Goal: Task Accomplishment & Management: Manage account settings

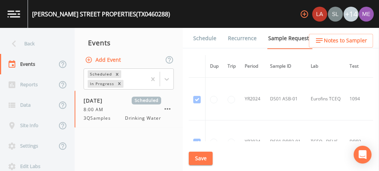
scroll to position [1157, 0]
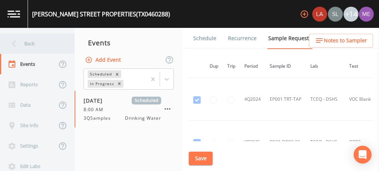
click at [27, 45] on div "Back" at bounding box center [33, 44] width 67 height 20
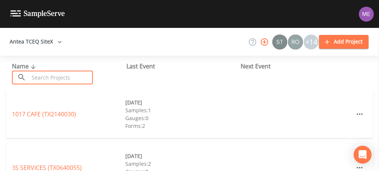
click at [41, 75] on input "text" at bounding box center [61, 78] width 64 height 14
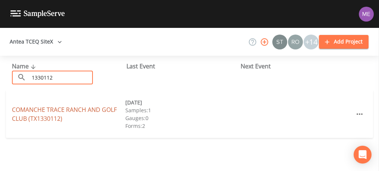
type input "1330112"
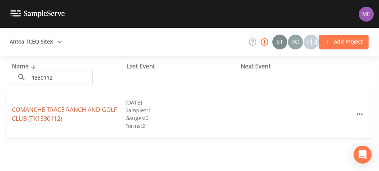
click at [25, 113] on link "COMANCHE TRACE RANCH AND [GEOGRAPHIC_DATA] (TX1330112)" at bounding box center [64, 114] width 105 height 17
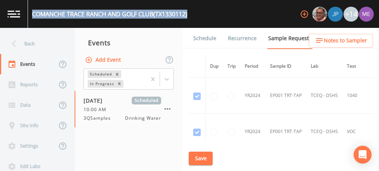
drag, startPoint x: 32, startPoint y: 12, endPoint x: 193, endPoint y: 18, distance: 160.8
click at [193, 18] on div "[GEOGRAPHIC_DATA] (TX1330112) +14" at bounding box center [189, 14] width 379 height 28
copy div "COMANCHE TRACE RANCH AND [GEOGRAPHIC_DATA] (TX1330112)"
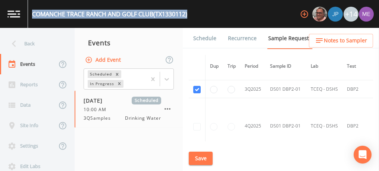
scroll to position [612, 0]
click at [209, 40] on link "Schedule" at bounding box center [204, 38] width 25 height 21
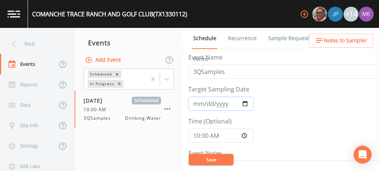
click at [208, 104] on input "[DATE]" at bounding box center [220, 104] width 65 height 14
type input "[DATE]"
click at [193, 138] on input "10:00:00" at bounding box center [220, 136] width 65 height 14
type input "09:00"
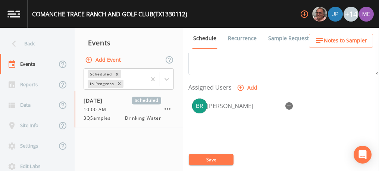
scroll to position [294, 0]
click at [288, 102] on icon "button" at bounding box center [288, 105] width 7 height 7
click at [247, 84] on button "Add" at bounding box center [247, 88] width 25 height 14
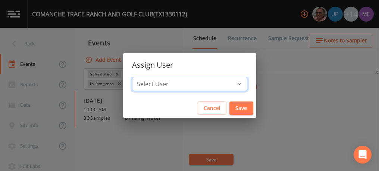
click at [229, 86] on select "Select User [PERSON_NAME] [PERSON_NAME] [PERSON_NAME] [PERSON_NAME] [PERSON_NAM…" at bounding box center [189, 84] width 115 height 14
select select "6518b6a0-c5fa-4d0f-8e3d-fc6e8623860b"
click at [143, 77] on select "Select User [PERSON_NAME] [PERSON_NAME] [PERSON_NAME] [PERSON_NAME] [PERSON_NAM…" at bounding box center [189, 84] width 115 height 14
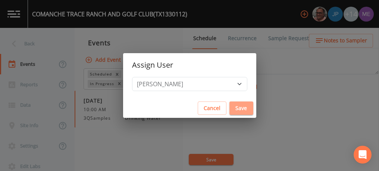
click at [229, 106] on button "Save" at bounding box center [241, 109] width 24 height 14
select select
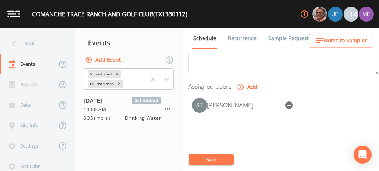
click at [208, 158] on button "Save" at bounding box center [211, 159] width 45 height 11
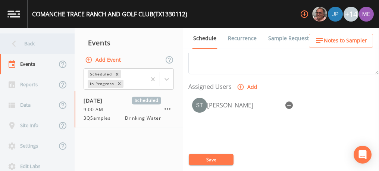
click at [32, 42] on div "Back" at bounding box center [33, 44] width 67 height 20
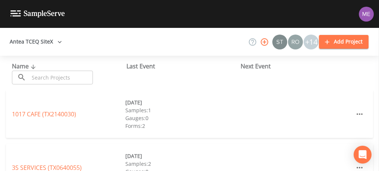
click at [49, 78] on input "text" at bounding box center [61, 78] width 64 height 14
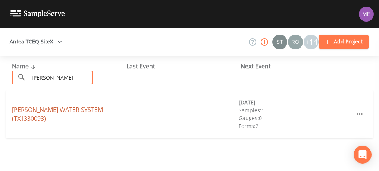
type input "[PERSON_NAME]"
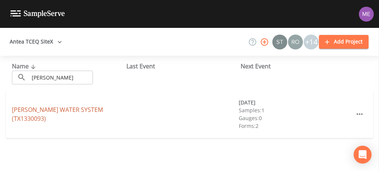
click at [32, 109] on link "[PERSON_NAME] WATER SYSTEM (TX1330093)" at bounding box center [57, 114] width 91 height 17
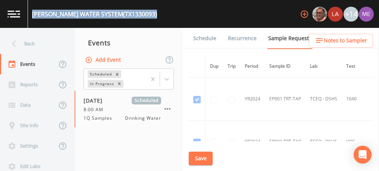
drag, startPoint x: 32, startPoint y: 12, endPoint x: 146, endPoint y: 13, distance: 114.1
click at [146, 13] on div "[PERSON_NAME] WATER SYSTEM (TX1330093)" at bounding box center [94, 14] width 125 height 9
copy div "[PERSON_NAME] WATER SYSTEM (TX1330093)"
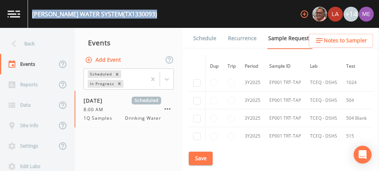
scroll to position [272, 0]
click at [205, 159] on button "Save" at bounding box center [201, 159] width 24 height 14
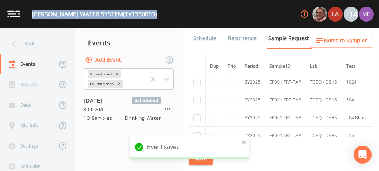
click at [198, 37] on link "Schedule" at bounding box center [204, 38] width 25 height 21
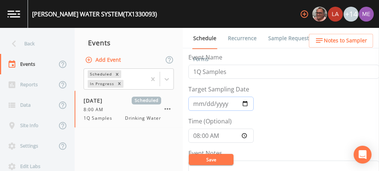
click at [205, 105] on input "[DATE]" at bounding box center [220, 104] width 65 height 14
type input "[DATE]"
click at [195, 137] on input "08:00:00" at bounding box center [220, 136] width 65 height 14
type input "09:00"
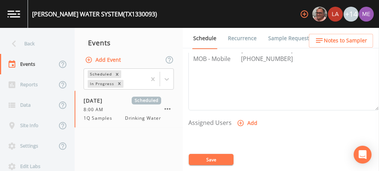
scroll to position [261, 0]
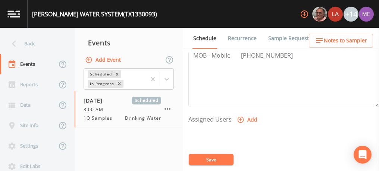
click at [238, 116] on icon "button" at bounding box center [240, 119] width 7 height 7
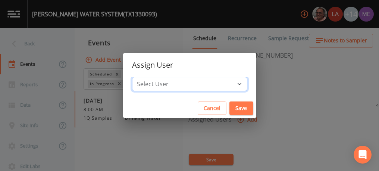
click at [228, 85] on select "Select User [PERSON_NAME] [PERSON_NAME] [PERSON_NAME] [PERSON_NAME] [PERSON_NAM…" at bounding box center [189, 84] width 115 height 14
select select "6518b6a0-c5fa-4d0f-8e3d-fc6e8623860b"
click at [143, 77] on select "Select User [PERSON_NAME] [PERSON_NAME] [PERSON_NAME] [PERSON_NAME] [PERSON_NAM…" at bounding box center [189, 84] width 115 height 14
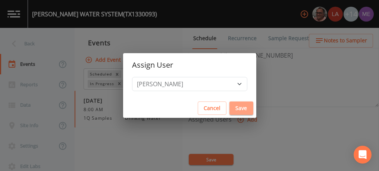
click at [229, 105] on button "Save" at bounding box center [241, 109] width 24 height 14
select select
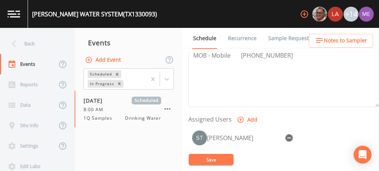
click at [212, 161] on button "Save" at bounding box center [211, 159] width 45 height 11
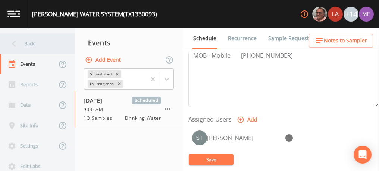
click at [37, 42] on div "Back" at bounding box center [33, 44] width 67 height 20
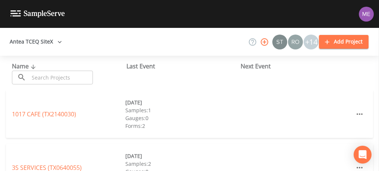
click at [45, 74] on input "text" at bounding box center [61, 78] width 64 height 14
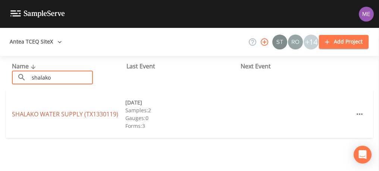
type input "shalako"
click at [49, 111] on link "SHALAKO WATER SUPPLY (TX1330119)" at bounding box center [65, 114] width 106 height 8
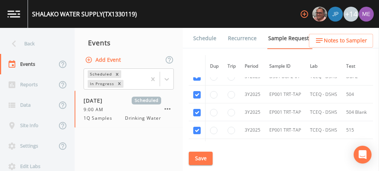
scroll to position [174, 0]
click at [197, 95] on input "checkbox" at bounding box center [196, 94] width 7 height 7
checkbox input "false"
click at [196, 111] on input "checkbox" at bounding box center [196, 112] width 7 height 7
checkbox input "false"
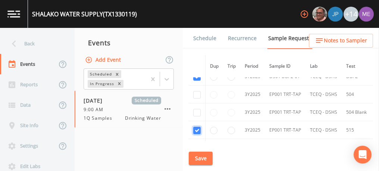
click at [198, 127] on input "checkbox" at bounding box center [196, 130] width 7 height 7
checkbox input "false"
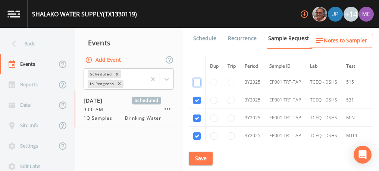
scroll to position [231, 0]
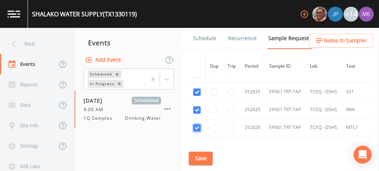
click at [198, 127] on input "checkbox" at bounding box center [196, 127] width 7 height 7
checkbox input "false"
click at [198, 110] on input "checkbox" at bounding box center [196, 110] width 7 height 7
checkbox input "false"
click at [195, 89] on input "checkbox" at bounding box center [196, 92] width 7 height 7
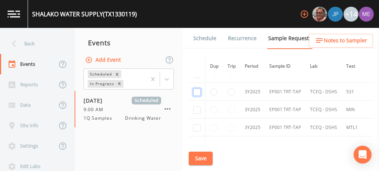
checkbox input "false"
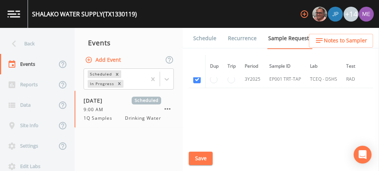
scroll to position [288, 0]
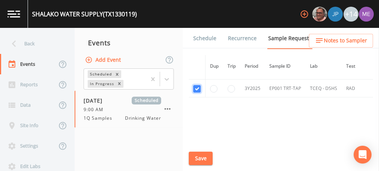
click at [195, 86] on input "checkbox" at bounding box center [196, 88] width 7 height 7
checkbox input "false"
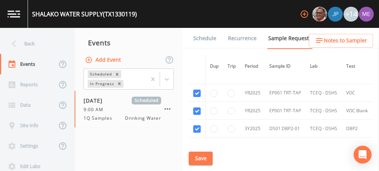
scroll to position [123, 0]
click at [196, 24] on input "checkbox" at bounding box center [196, 19] width 7 height 7
checkbox input "false"
click at [197, 67] on input "checkbox" at bounding box center [196, 62] width 7 height 7
checkbox input "false"
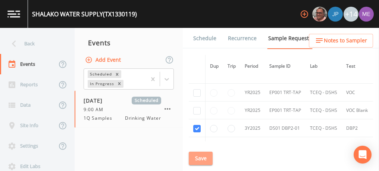
click at [201, 160] on button "Save" at bounding box center [201, 159] width 24 height 14
click at [203, 37] on link "Schedule" at bounding box center [204, 38] width 25 height 21
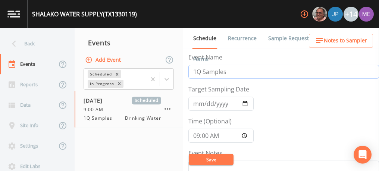
click at [196, 72] on input "1Q Samples" at bounding box center [283, 72] width 190 height 14
type input "3Q Samples"
click at [196, 105] on input "[DATE]" at bounding box center [220, 104] width 65 height 14
type input "[DATE]"
click at [195, 135] on input "09:00:00" at bounding box center [220, 136] width 65 height 14
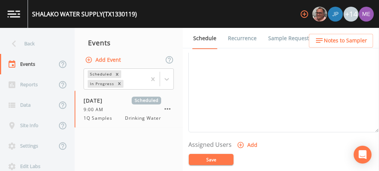
scroll to position [236, 0]
click at [239, 141] on icon "button" at bounding box center [240, 144] width 7 height 7
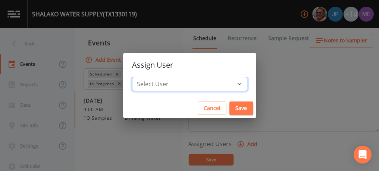
click at [227, 84] on select "Select User [PERSON_NAME] [PERSON_NAME] [PERSON_NAME] [PERSON_NAME] [PERSON_NAM…" at bounding box center [189, 84] width 115 height 14
click at [228, 82] on select "Select User [PERSON_NAME] [PERSON_NAME] [PERSON_NAME] [PERSON_NAME] [PERSON_NAM…" at bounding box center [189, 84] width 115 height 14
select select "6518b6a0-c5fa-4d0f-8e3d-fc6e8623860b"
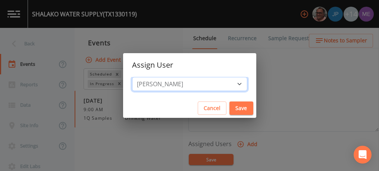
click at [143, 77] on select "Select User [PERSON_NAME] [PERSON_NAME] [PERSON_NAME] [PERSON_NAME] [PERSON_NAM…" at bounding box center [189, 84] width 115 height 14
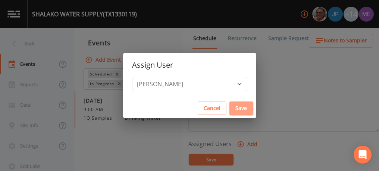
click at [231, 110] on button "Save" at bounding box center [241, 109] width 24 height 14
select select
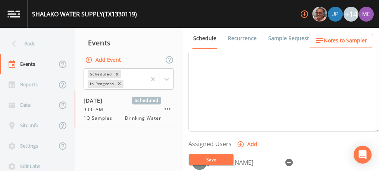
click at [214, 155] on button "Save" at bounding box center [211, 159] width 45 height 11
click at [348, 41] on span "Notes to Sampler" at bounding box center [345, 40] width 43 height 9
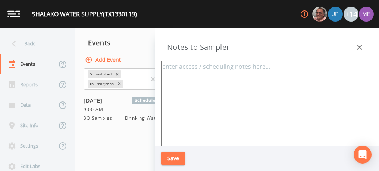
click at [293, 83] on textarea at bounding box center [267, 151] width 212 height 181
type textarea "[PERSON_NAME]"
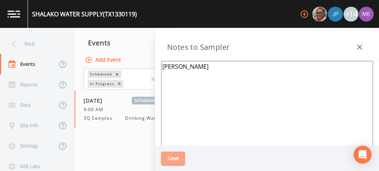
click at [167, 154] on button "Save" at bounding box center [173, 159] width 24 height 14
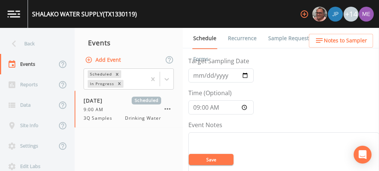
scroll to position [27, 0]
click at [274, 40] on link "Sample Requests" at bounding box center [289, 38] width 45 height 21
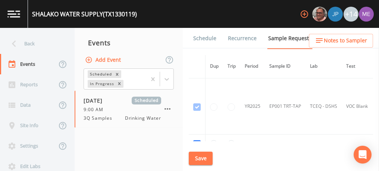
scroll to position [183, 0]
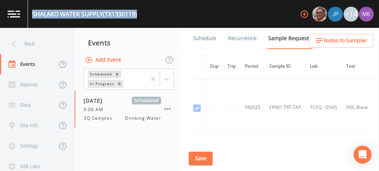
drag, startPoint x: 32, startPoint y: 13, endPoint x: 139, endPoint y: 15, distance: 106.3
click at [139, 15] on div "SHALAKO WATER SUPPLY (TX1330119) +14" at bounding box center [189, 14] width 379 height 28
copy div "SHALAKO WATER SUPPLY (TX1330119)"
click at [200, 38] on link "Schedule" at bounding box center [204, 38] width 25 height 21
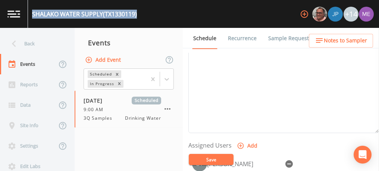
scroll to position [310, 0]
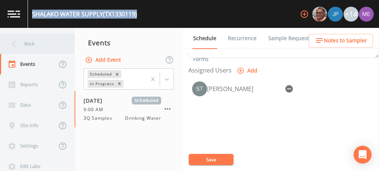
click at [23, 41] on div "Back" at bounding box center [33, 44] width 67 height 20
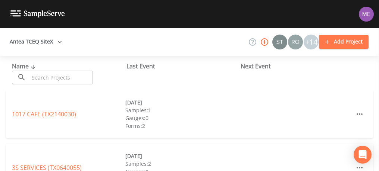
click at [38, 74] on input "text" at bounding box center [61, 78] width 64 height 14
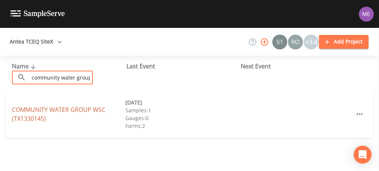
type input "community water group"
click at [50, 110] on link "COMMUNITY WATER GROUP WSC (TX1330145)" at bounding box center [59, 114] width 94 height 17
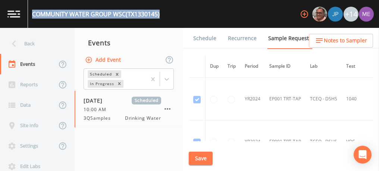
drag, startPoint x: 32, startPoint y: 13, endPoint x: 163, endPoint y: 25, distance: 130.6
click at [163, 25] on div "COMMUNITY WATER GROUP WSC (TX1330145) +14" at bounding box center [189, 14] width 379 height 28
copy div "COMMUNITY WATER GROUP WSC (TX1330145)"
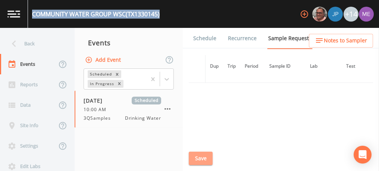
click at [201, 157] on button "Save" at bounding box center [201, 159] width 24 height 14
click at [196, 36] on link "Schedule" at bounding box center [204, 38] width 25 height 21
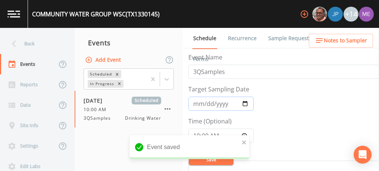
click at [205, 104] on input "[DATE]" at bounding box center [220, 104] width 65 height 14
type input "[DATE]"
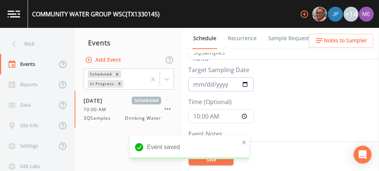
scroll to position [22, 0]
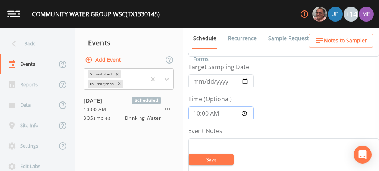
click at [197, 112] on input "10:00:00" at bounding box center [220, 114] width 65 height 14
type input "09:00"
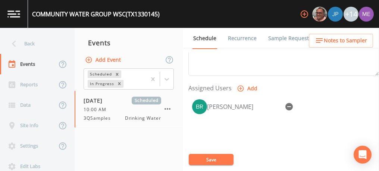
scroll to position [312, 0]
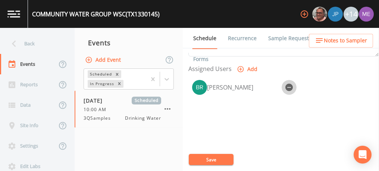
click at [290, 86] on icon "button" at bounding box center [288, 87] width 7 height 7
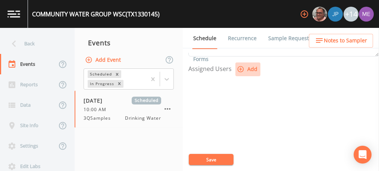
click at [246, 68] on button "Add" at bounding box center [247, 70] width 25 height 14
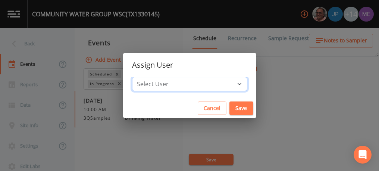
click at [230, 85] on select "Select User [PERSON_NAME] [PERSON_NAME] [PERSON_NAME] [PERSON_NAME] [PERSON_NAM…" at bounding box center [189, 84] width 115 height 14
select select "6518b6a0-c5fa-4d0f-8e3d-fc6e8623860b"
click at [143, 77] on select "Select User [PERSON_NAME] [PERSON_NAME] [PERSON_NAME] [PERSON_NAME] [PERSON_NAM…" at bounding box center [189, 84] width 115 height 14
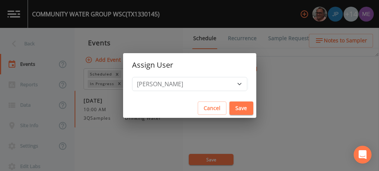
click at [235, 114] on button "Save" at bounding box center [241, 109] width 24 height 14
select select
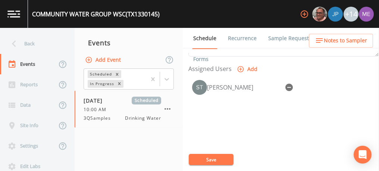
click at [212, 159] on button "Save" at bounding box center [211, 159] width 45 height 11
click at [193, 158] on button "Save" at bounding box center [211, 159] width 45 height 11
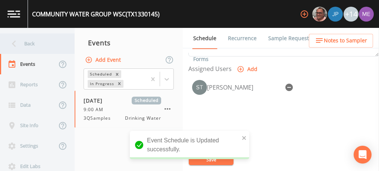
click at [31, 41] on div "Back" at bounding box center [33, 44] width 67 height 20
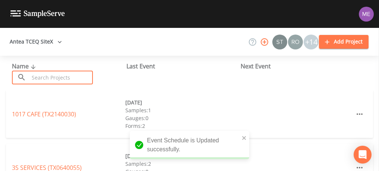
click at [37, 72] on input "text" at bounding box center [61, 78] width 64 height 14
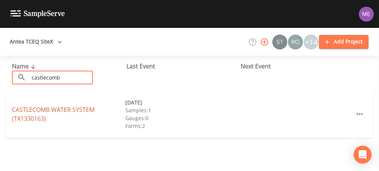
type input "castlecomb"
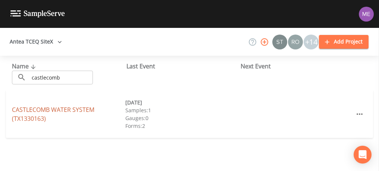
click at [26, 110] on link "CASTLECOMB WATER SYSTEM (TX1330163)" at bounding box center [53, 114] width 82 height 17
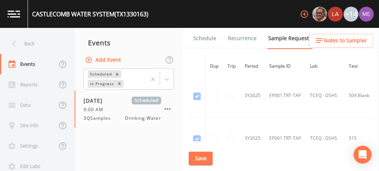
scroll to position [537, 0]
click at [194, 158] on button "Save" at bounding box center [201, 159] width 24 height 14
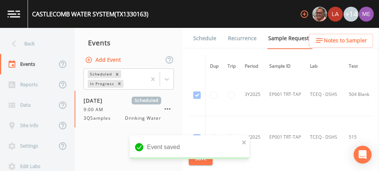
click at [201, 40] on link "Schedule" at bounding box center [204, 38] width 25 height 21
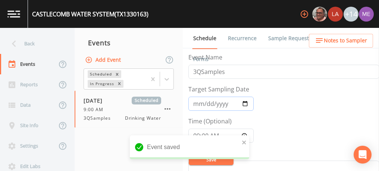
click at [196, 103] on input "[DATE]" at bounding box center [220, 104] width 65 height 14
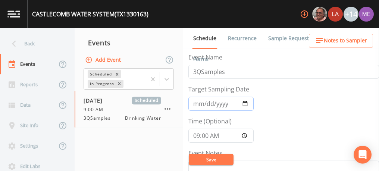
type input "[DATE]"
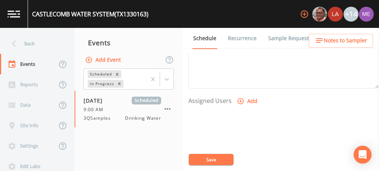
scroll to position [282, 0]
click at [239, 95] on icon "button" at bounding box center [240, 98] width 7 height 7
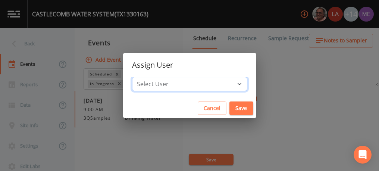
click at [227, 82] on select "Select User [PERSON_NAME] [PERSON_NAME] [PERSON_NAME] [PERSON_NAME] [PERSON_NAM…" at bounding box center [189, 84] width 115 height 14
select select "6518b6a0-c5fa-4d0f-8e3d-fc6e8623860b"
click at [143, 77] on select "Select User [PERSON_NAME] [PERSON_NAME] [PERSON_NAME] [PERSON_NAME] [PERSON_NAM…" at bounding box center [189, 84] width 115 height 14
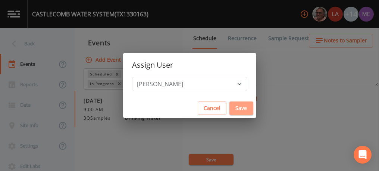
click at [230, 104] on button "Save" at bounding box center [241, 109] width 24 height 14
select select
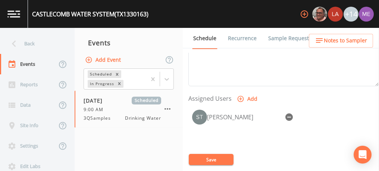
click at [210, 158] on button "Save" at bounding box center [211, 159] width 45 height 11
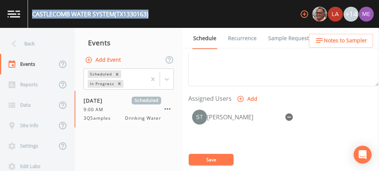
drag, startPoint x: 32, startPoint y: 12, endPoint x: 149, endPoint y: 15, distance: 117.4
click at [148, 15] on div "CASTLECOMB WATER SYSTEM (TX1330163)" at bounding box center [90, 14] width 116 height 9
copy div "CASTLECOMB WATER SYSTEM (TX1330163)"
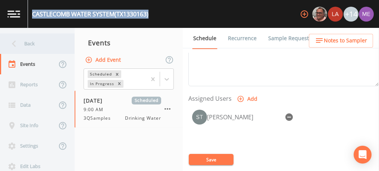
click at [27, 40] on div "Back" at bounding box center [33, 44] width 67 height 20
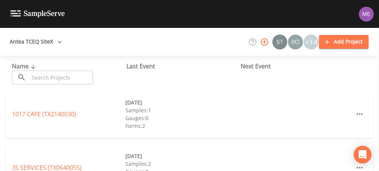
click at [49, 75] on input "text" at bounding box center [61, 78] width 64 height 14
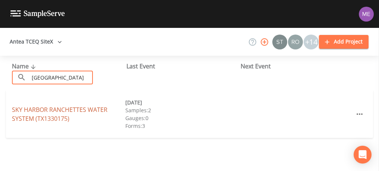
type input "[GEOGRAPHIC_DATA]"
click at [20, 117] on link "SKY HARBOR RANCHETTES WATER SYSTEM (TX1330175)" at bounding box center [59, 114] width 95 height 17
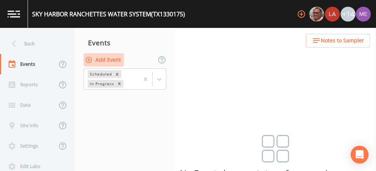
click at [109, 61] on button "Add Event" at bounding box center [103, 60] width 40 height 14
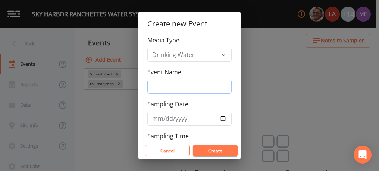
click at [154, 86] on input "Event Name" at bounding box center [189, 87] width 84 height 14
type input "3QSamples"
click at [159, 116] on input "Sampling Date" at bounding box center [189, 119] width 84 height 14
type input "[DATE]"
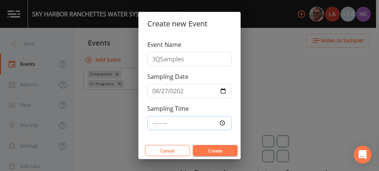
click at [157, 121] on input "Sampling Time" at bounding box center [189, 123] width 84 height 14
type input "09:00"
click at [214, 151] on button "Create" at bounding box center [215, 150] width 45 height 11
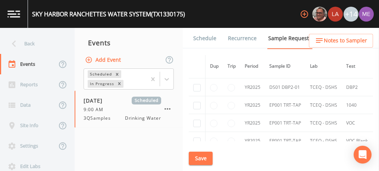
scroll to position [385, 0]
checkbox input "true"
click at [205, 154] on button "Save" at bounding box center [201, 159] width 24 height 14
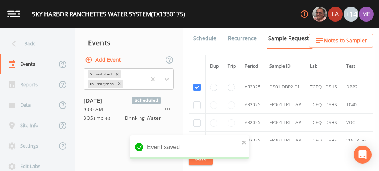
click at [208, 36] on link "Schedule" at bounding box center [204, 38] width 25 height 21
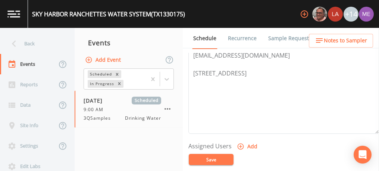
scroll to position [251, 0]
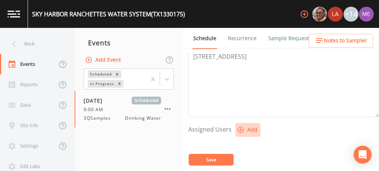
click at [242, 128] on icon "button" at bounding box center [240, 130] width 6 height 6
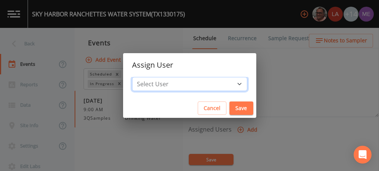
click at [227, 85] on select "Select User [PERSON_NAME] [PERSON_NAME] [PERSON_NAME] [PERSON_NAME] [PERSON_NAM…" at bounding box center [189, 84] width 115 height 14
select select "6518b6a0-c5fa-4d0f-8e3d-fc6e8623860b"
click at [143, 77] on select "Select User [PERSON_NAME] [PERSON_NAME] [PERSON_NAME] [PERSON_NAME] [PERSON_NAM…" at bounding box center [189, 84] width 115 height 14
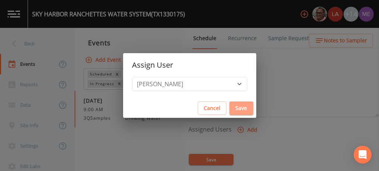
click at [229, 105] on button "Save" at bounding box center [241, 109] width 24 height 14
select select
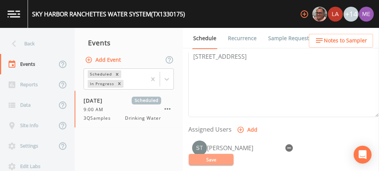
click at [215, 159] on button "Save" at bounding box center [211, 159] width 45 height 11
click at [230, 158] on button "Save" at bounding box center [211, 159] width 45 height 11
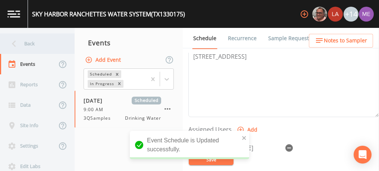
click at [44, 44] on div "Back" at bounding box center [33, 44] width 67 height 20
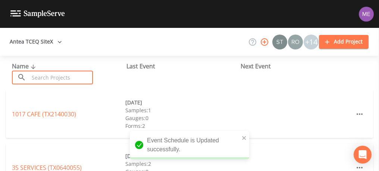
click at [59, 75] on input "text" at bounding box center [61, 78] width 64 height 14
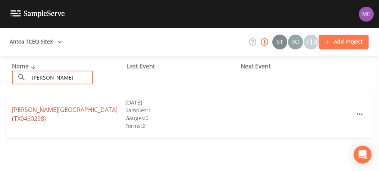
type input "[PERSON_NAME]"
click at [31, 114] on link "[PERSON_NAME][GEOGRAPHIC_DATA] (TX0460298)" at bounding box center [64, 114] width 105 height 17
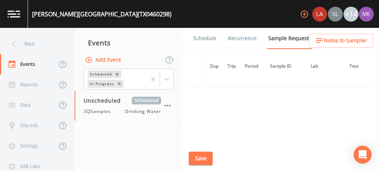
scroll to position [1326, 22]
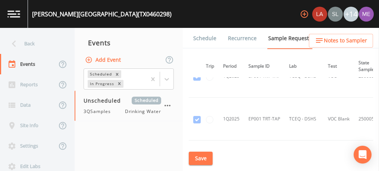
click at [204, 40] on link "Schedule" at bounding box center [204, 38] width 25 height 21
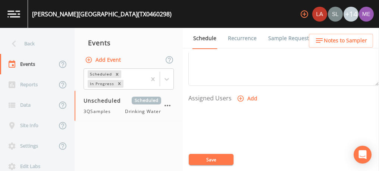
scroll to position [288, 0]
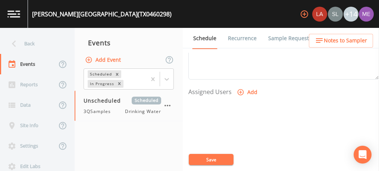
click at [239, 89] on icon "button" at bounding box center [240, 92] width 7 height 7
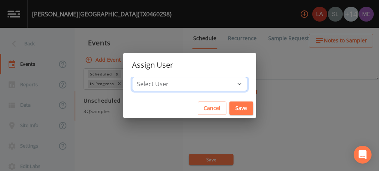
click at [230, 83] on select "Select User [PERSON_NAME] [PERSON_NAME] [PERSON_NAME] [PERSON_NAME] [PERSON_NAM…" at bounding box center [189, 84] width 115 height 14
select select "82fcd260-406f-4720-af66-0de7f1917f1c"
click at [143, 77] on select "Select User [PERSON_NAME] [PERSON_NAME] [PERSON_NAME] [PERSON_NAME] [PERSON_NAM…" at bounding box center [189, 84] width 115 height 14
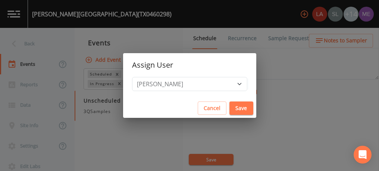
click at [229, 104] on button "Save" at bounding box center [241, 109] width 24 height 14
select select
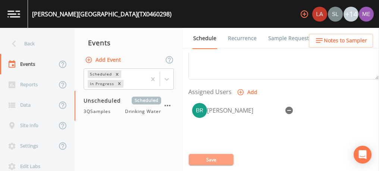
click at [223, 157] on button "Save" at bounding box center [211, 159] width 45 height 11
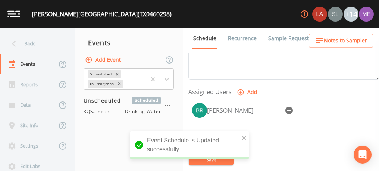
click at [337, 42] on span "Notes to Sampler" at bounding box center [345, 40] width 43 height 9
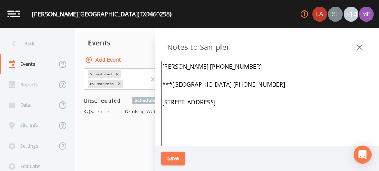
click at [360, 45] on icon "button" at bounding box center [359, 47] width 9 height 9
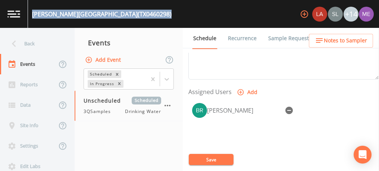
drag, startPoint x: 33, startPoint y: 11, endPoint x: 121, endPoint y: 13, distance: 88.0
click at [121, 13] on div "[PERSON_NAME][GEOGRAPHIC_DATA] (TX0460298) +14" at bounding box center [189, 14] width 379 height 28
copy div "[PERSON_NAME][GEOGRAPHIC_DATA] (TX0460298)"
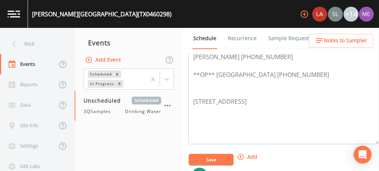
scroll to position [220, 0]
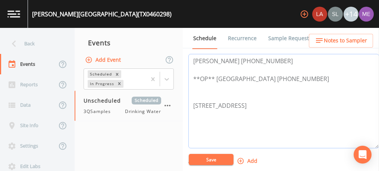
drag, startPoint x: 257, startPoint y: 59, endPoint x: 295, endPoint y: 76, distance: 41.4
click at [295, 76] on textarea "[PERSON_NAME] [PHONE_NUMBER] **OP** [GEOGRAPHIC_DATA] [PHONE_NUMBER] [STREET_AD…" at bounding box center [283, 101] width 190 height 95
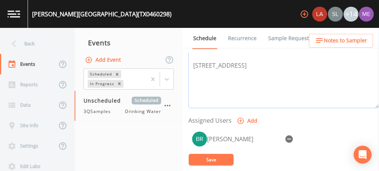
scroll to position [261, 0]
click at [219, 161] on button "Save" at bounding box center [211, 159] width 45 height 11
click at [222, 157] on button "Save" at bounding box center [211, 159] width 45 height 11
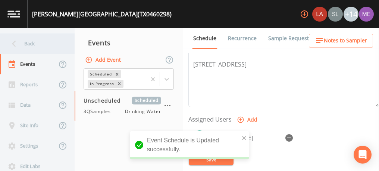
click at [31, 42] on div "Back" at bounding box center [33, 44] width 67 height 20
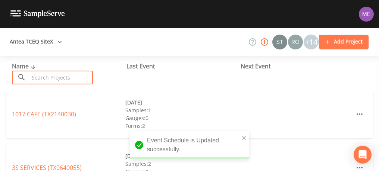
click at [45, 77] on input "text" at bounding box center [61, 78] width 64 height 14
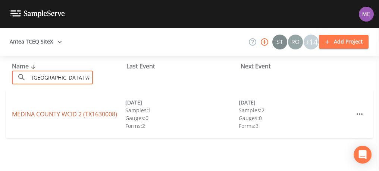
type input "[GEOGRAPHIC_DATA] wcid"
click at [40, 115] on link "MEDINA COUNTY WCID 2 (TX1630008)" at bounding box center [64, 114] width 105 height 8
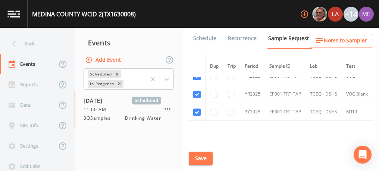
scroll to position [880, 0]
click at [205, 156] on button "Save" at bounding box center [201, 159] width 24 height 14
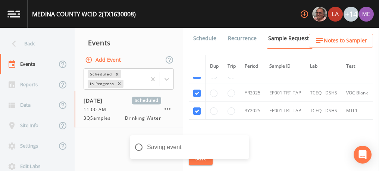
click at [196, 36] on link "Schedule" at bounding box center [204, 38] width 25 height 21
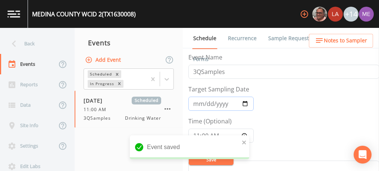
click at [197, 101] on input "[DATE]" at bounding box center [220, 104] width 65 height 14
type input "[DATE]"
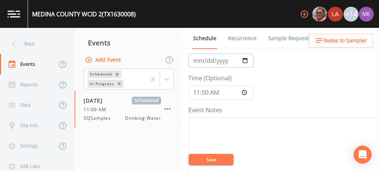
scroll to position [58, 0]
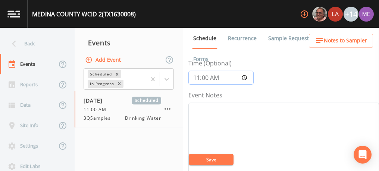
click at [195, 79] on input "11:00:00" at bounding box center [220, 78] width 65 height 14
type input "14:30"
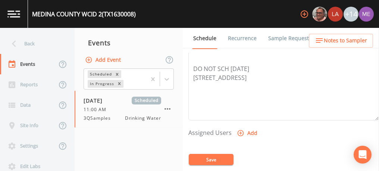
scroll to position [260, 0]
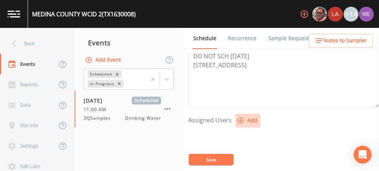
click at [239, 118] on icon "button" at bounding box center [240, 120] width 7 height 7
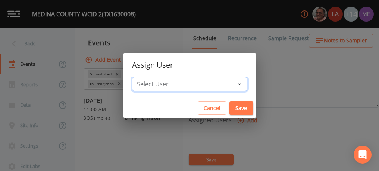
click at [228, 84] on select "Select User [PERSON_NAME] [PERSON_NAME] [PERSON_NAME] [PERSON_NAME] [PERSON_NAM…" at bounding box center [189, 84] width 115 height 14
select select "6518b6a0-c5fa-4d0f-8e3d-fc6e8623860b"
click at [143, 77] on select "Select User [PERSON_NAME] [PERSON_NAME] [PERSON_NAME] [PERSON_NAME] [PERSON_NAM…" at bounding box center [189, 84] width 115 height 14
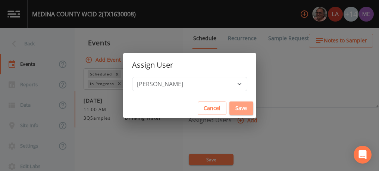
click at [231, 105] on button "Save" at bounding box center [241, 109] width 24 height 14
select select
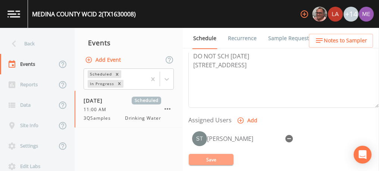
click at [217, 156] on button "Save" at bounding box center [211, 159] width 45 height 11
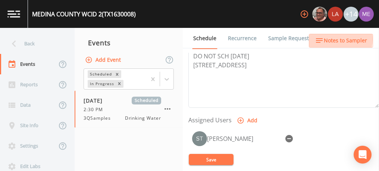
click at [334, 40] on span "Notes to Sampler" at bounding box center [345, 40] width 43 height 9
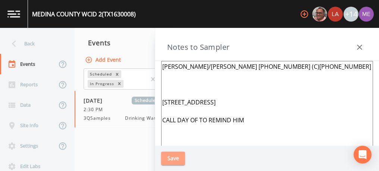
click at [181, 158] on button "Save" at bounding box center [173, 159] width 24 height 14
